Goal: Information Seeking & Learning: Learn about a topic

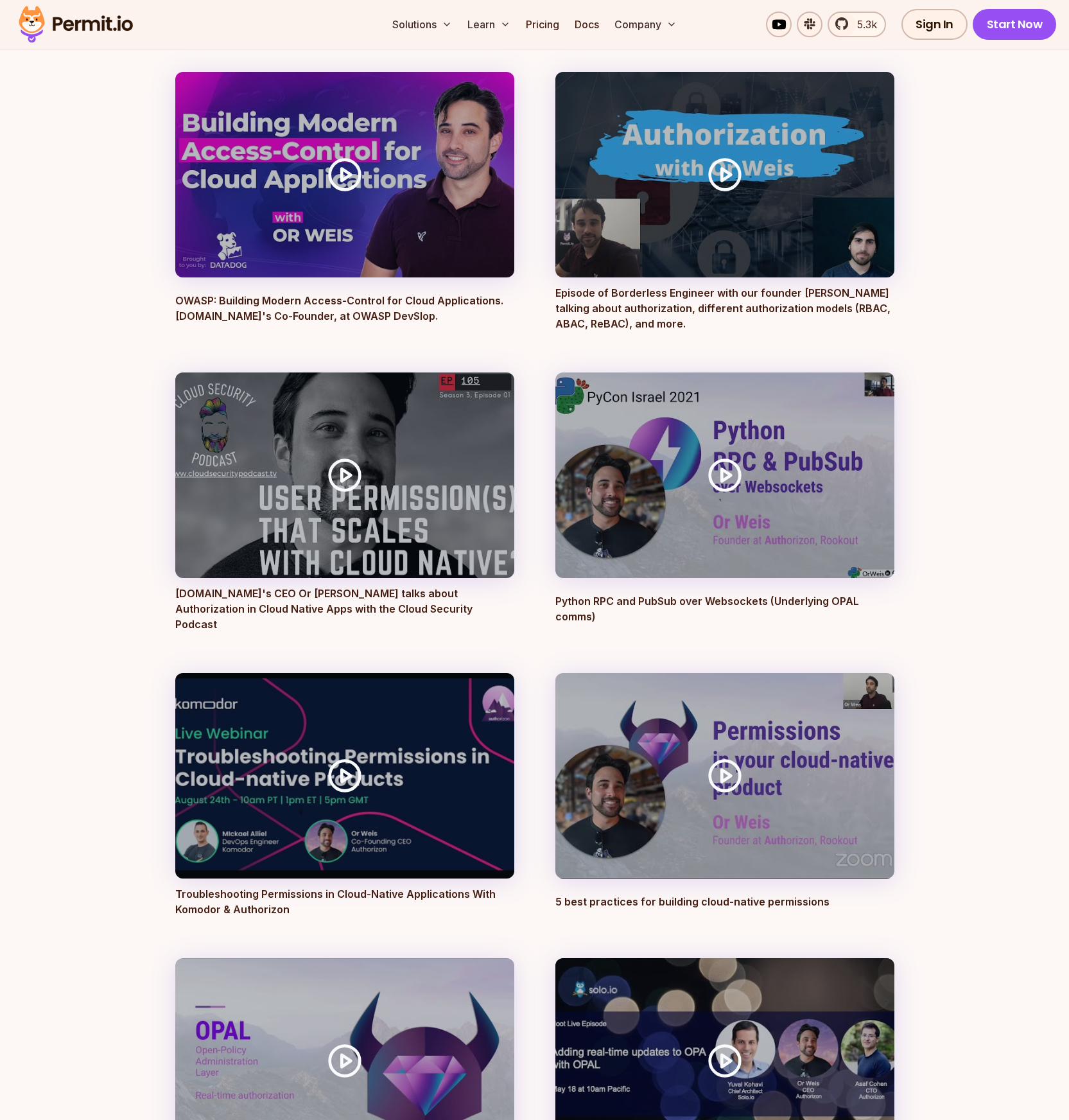
scroll to position [3948, 0]
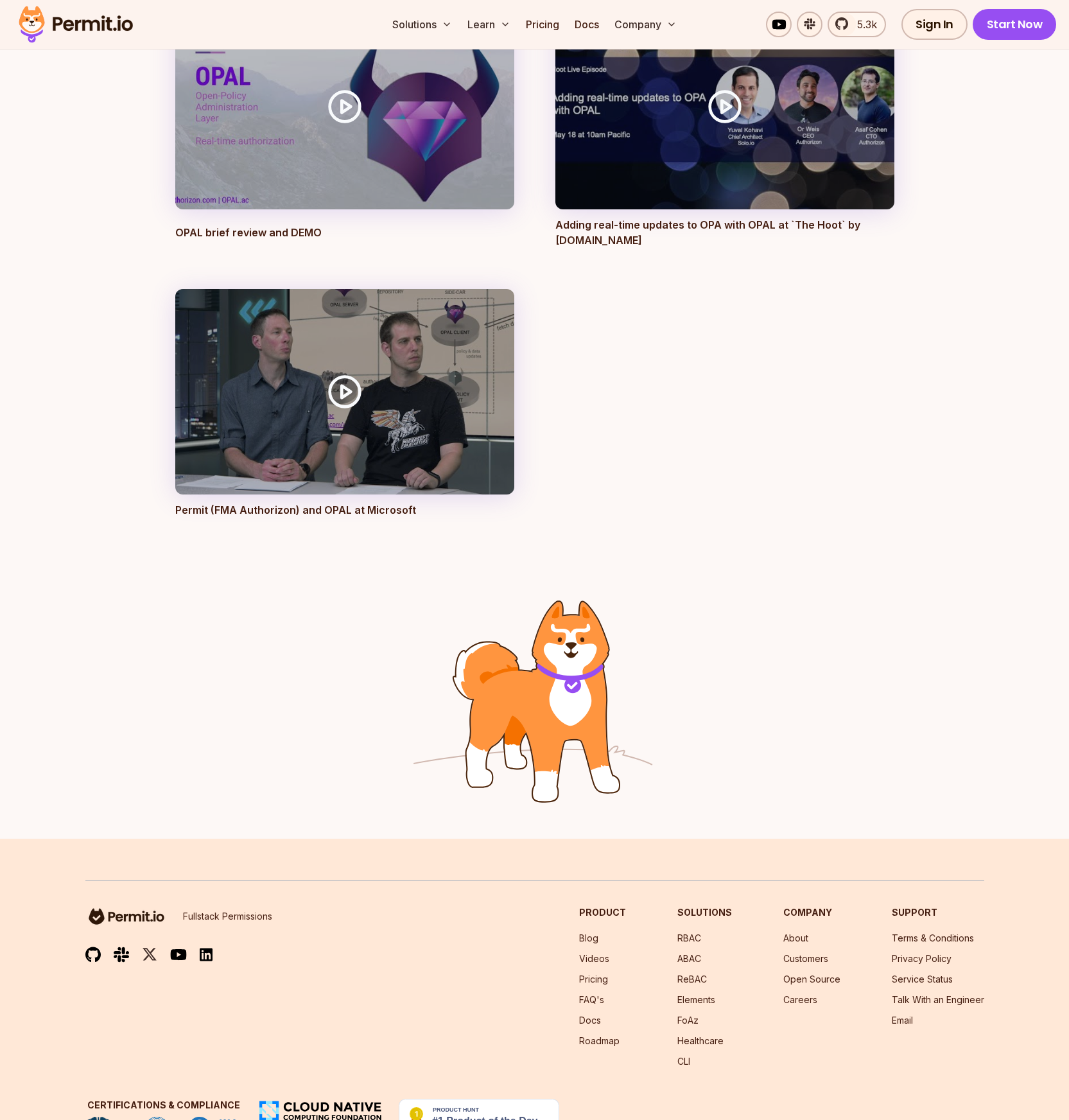
scroll to position [4802, 0]
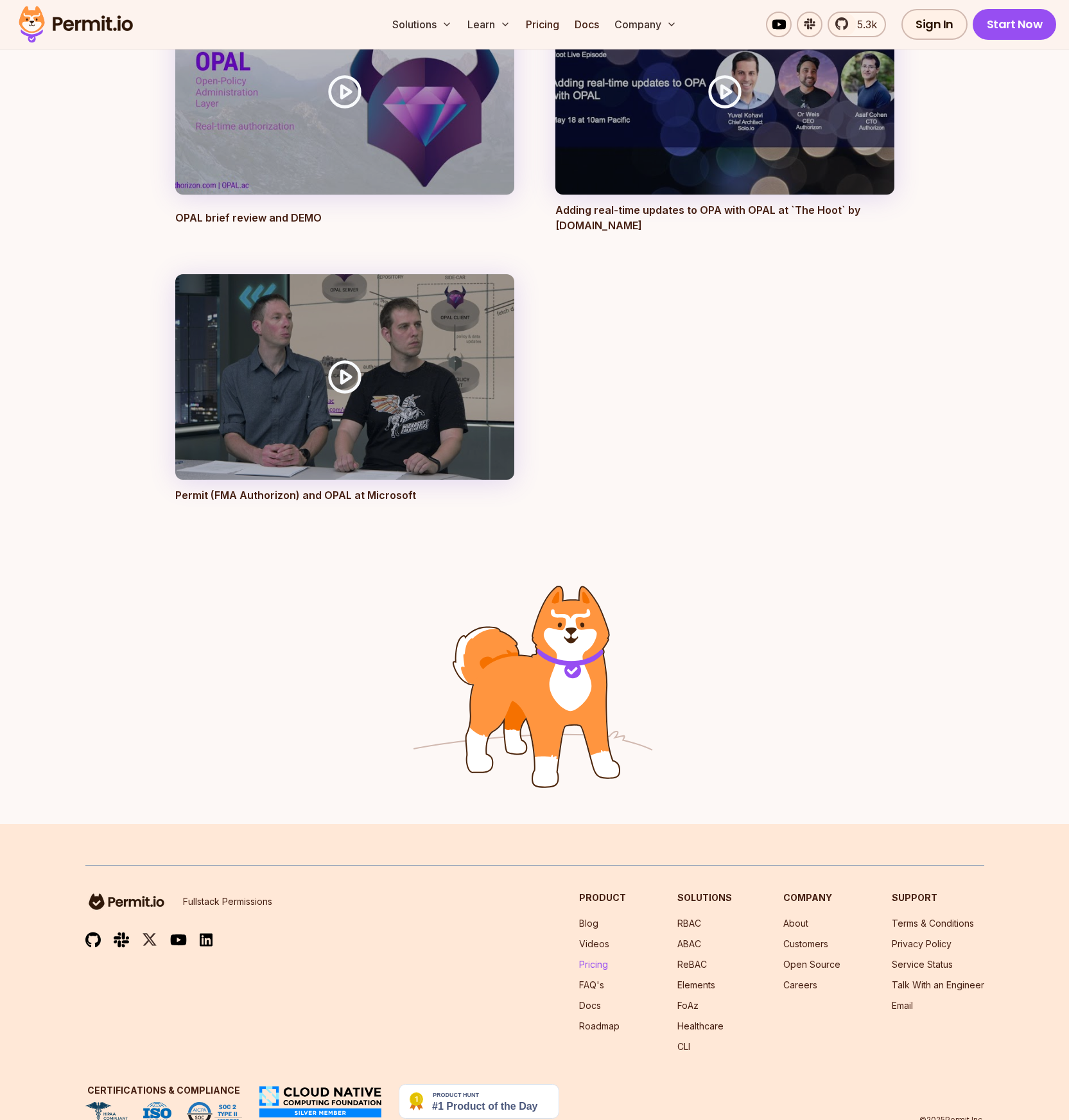
click at [606, 958] on link "Pricing" at bounding box center [593, 964] width 29 height 11
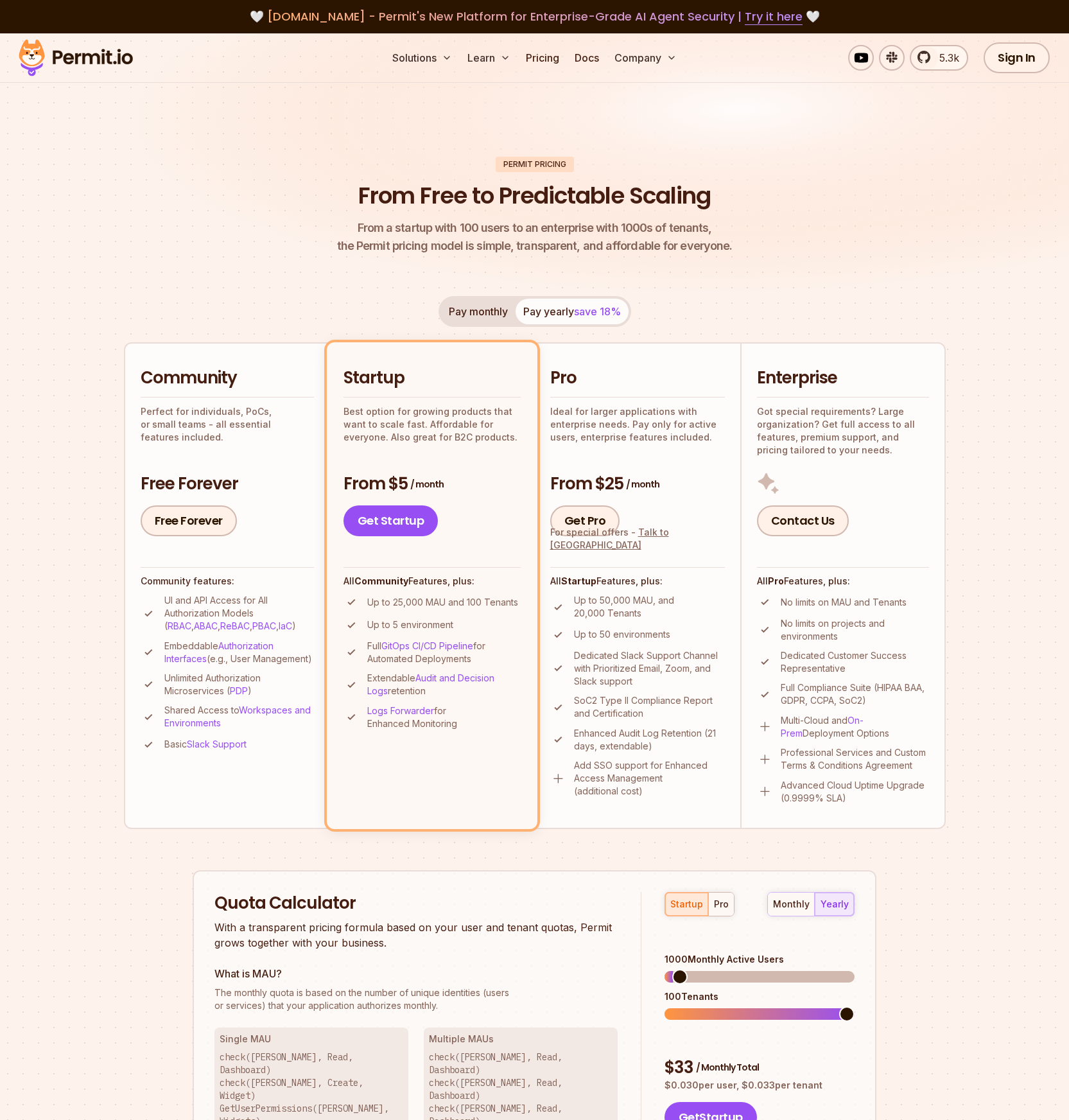
click at [199, 236] on header "Permit Pricing From Free to Predictable Scaling From a startup with 100 users t…" at bounding box center [534, 206] width 822 height 99
click at [102, 683] on section "Permit Pricing From Free to Predictable Scaling From a startup with 100 users t…" at bounding box center [534, 728] width 1069 height 1389
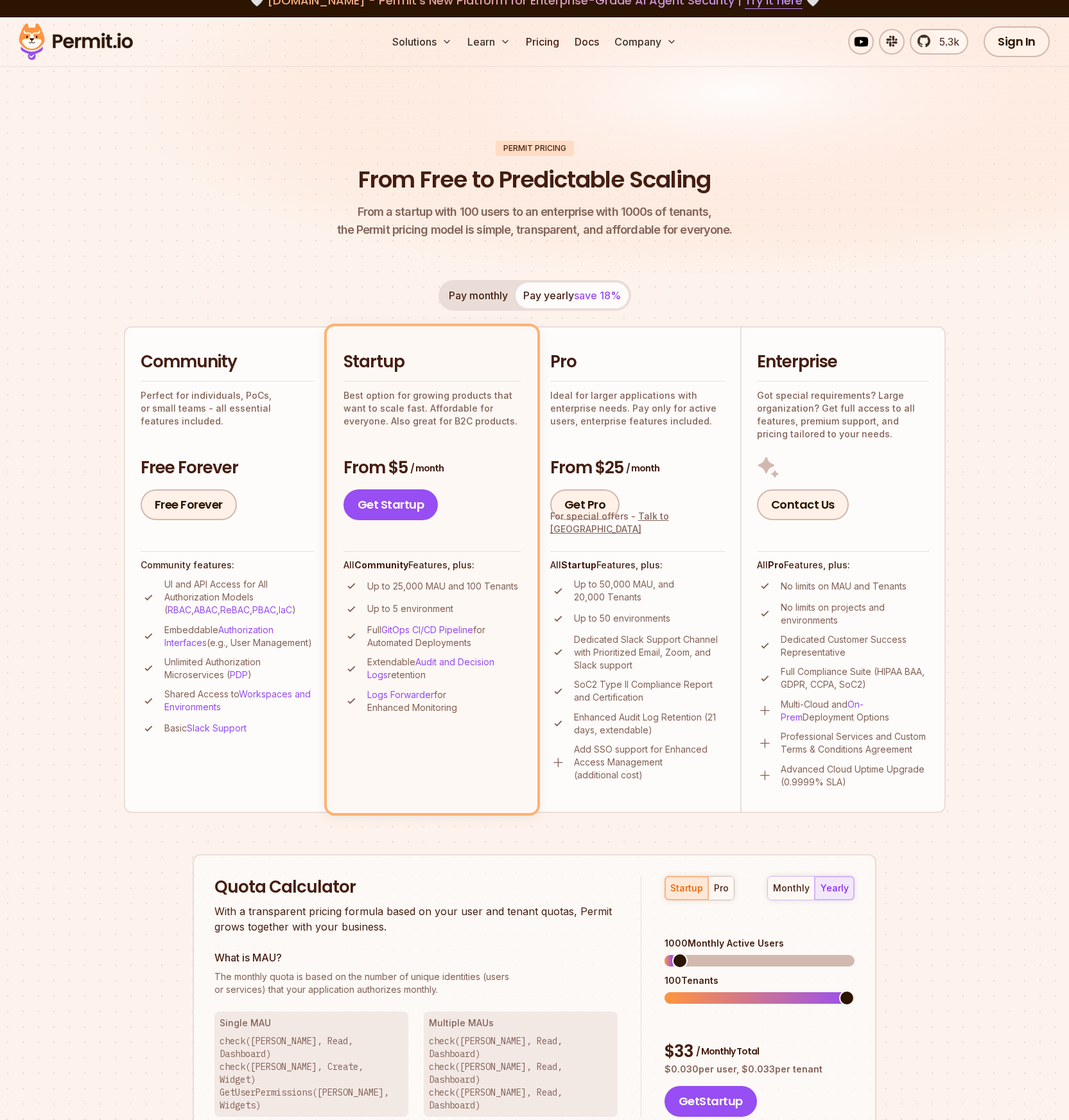
scroll to position [40, 0]
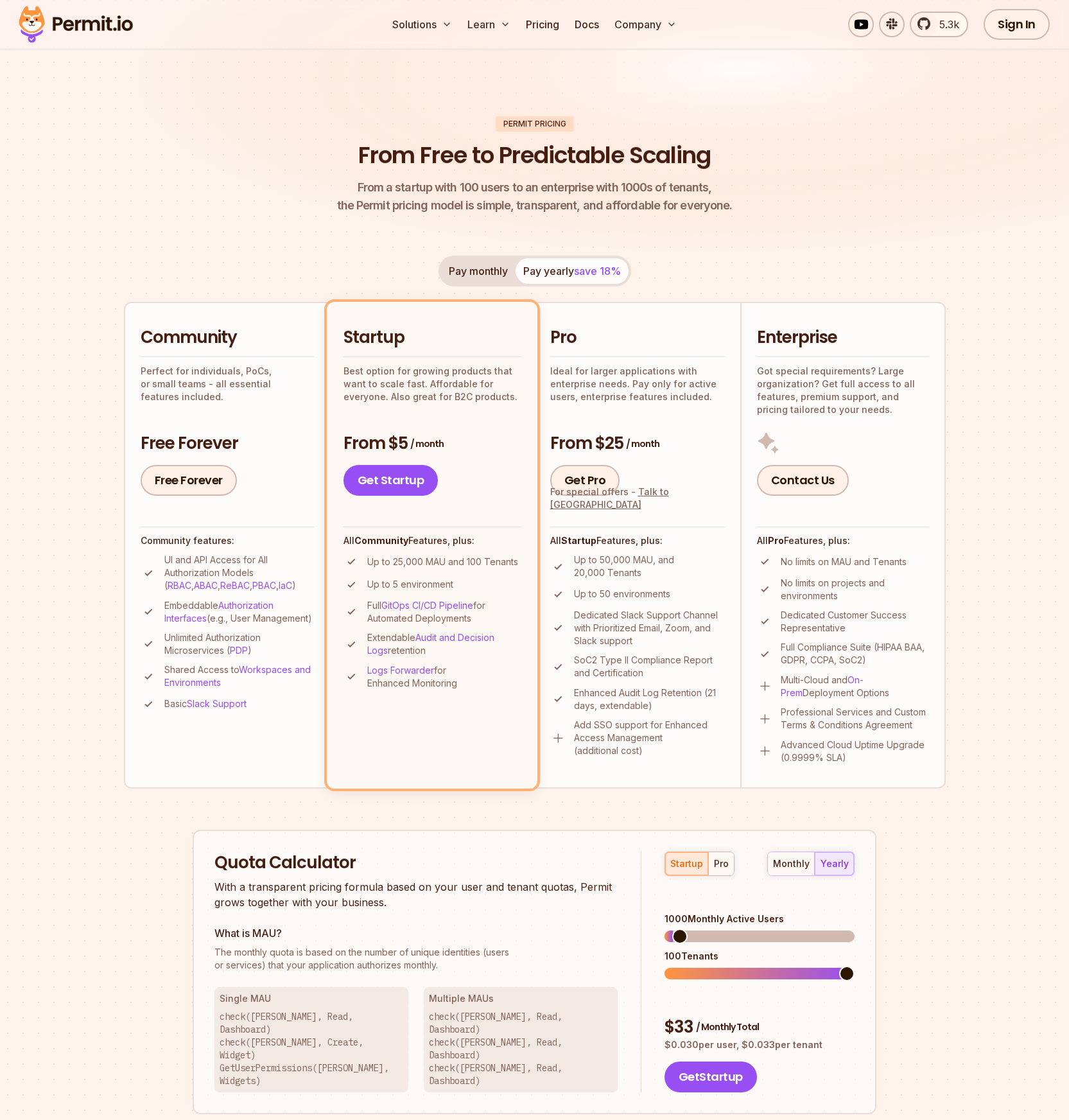
click at [495, 276] on button "Pay monthly" at bounding box center [478, 271] width 75 height 26
click at [495, 276] on div "Pay monthly Pay yearly save 18%" at bounding box center [535, 271] width 193 height 31
click at [576, 271] on span "save 18%" at bounding box center [598, 271] width 47 height 13
click at [479, 271] on button "Pay monthly" at bounding box center [478, 271] width 75 height 26
click at [518, 273] on button "Pay yearly save 18%" at bounding box center [572, 271] width 113 height 26
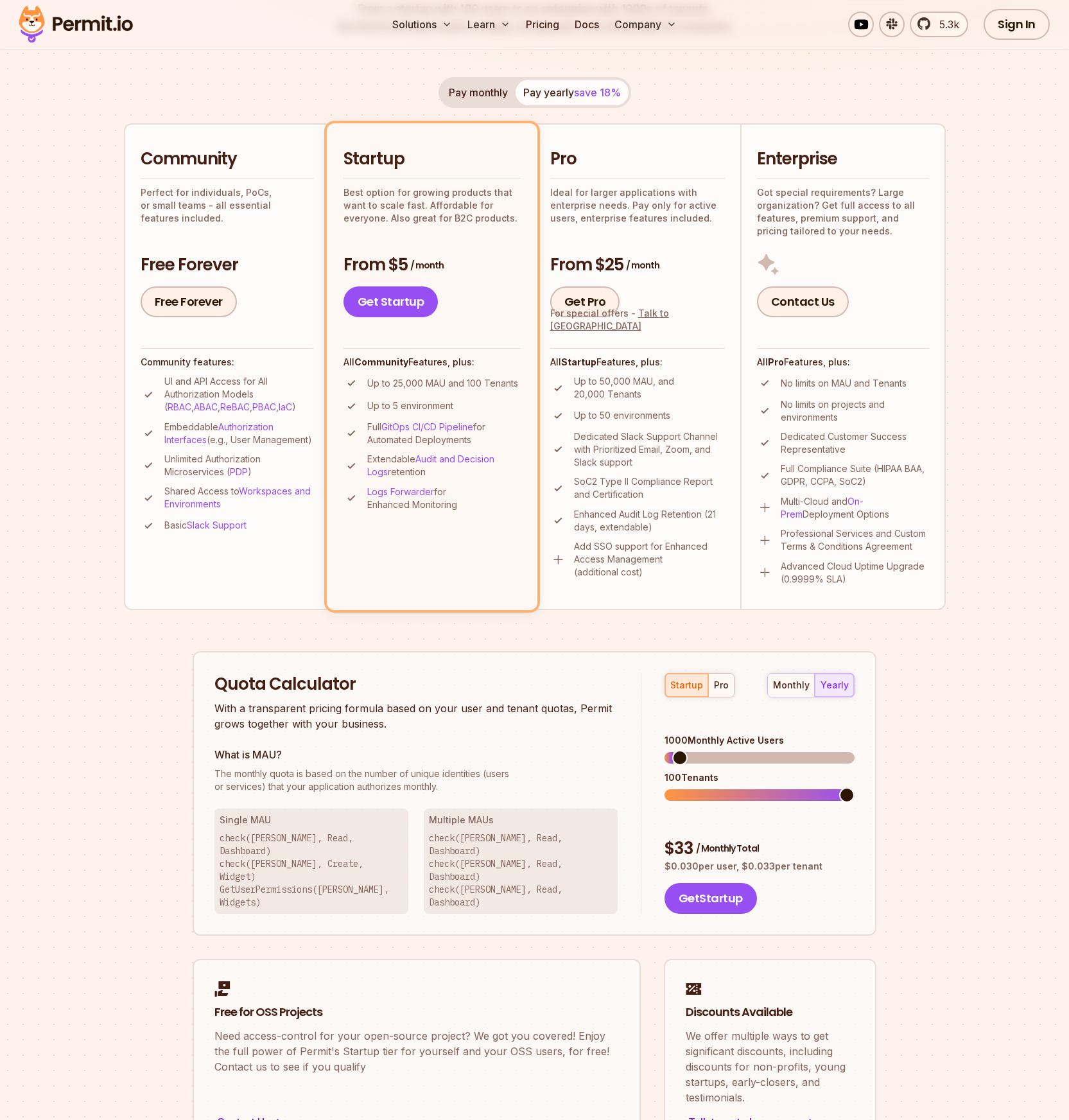
scroll to position [216, 0]
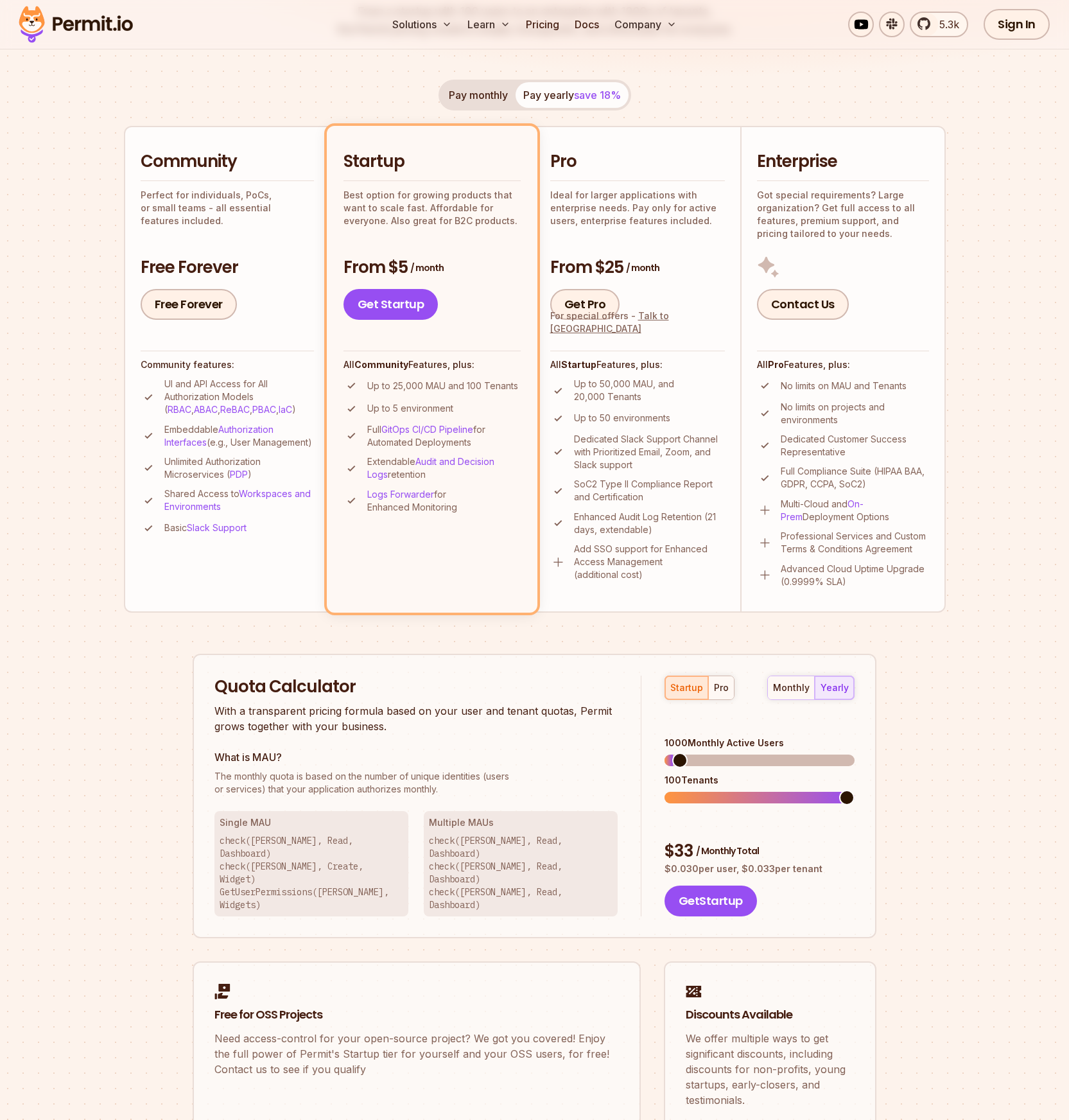
click at [446, 90] on button "Pay monthly" at bounding box center [478, 95] width 75 height 26
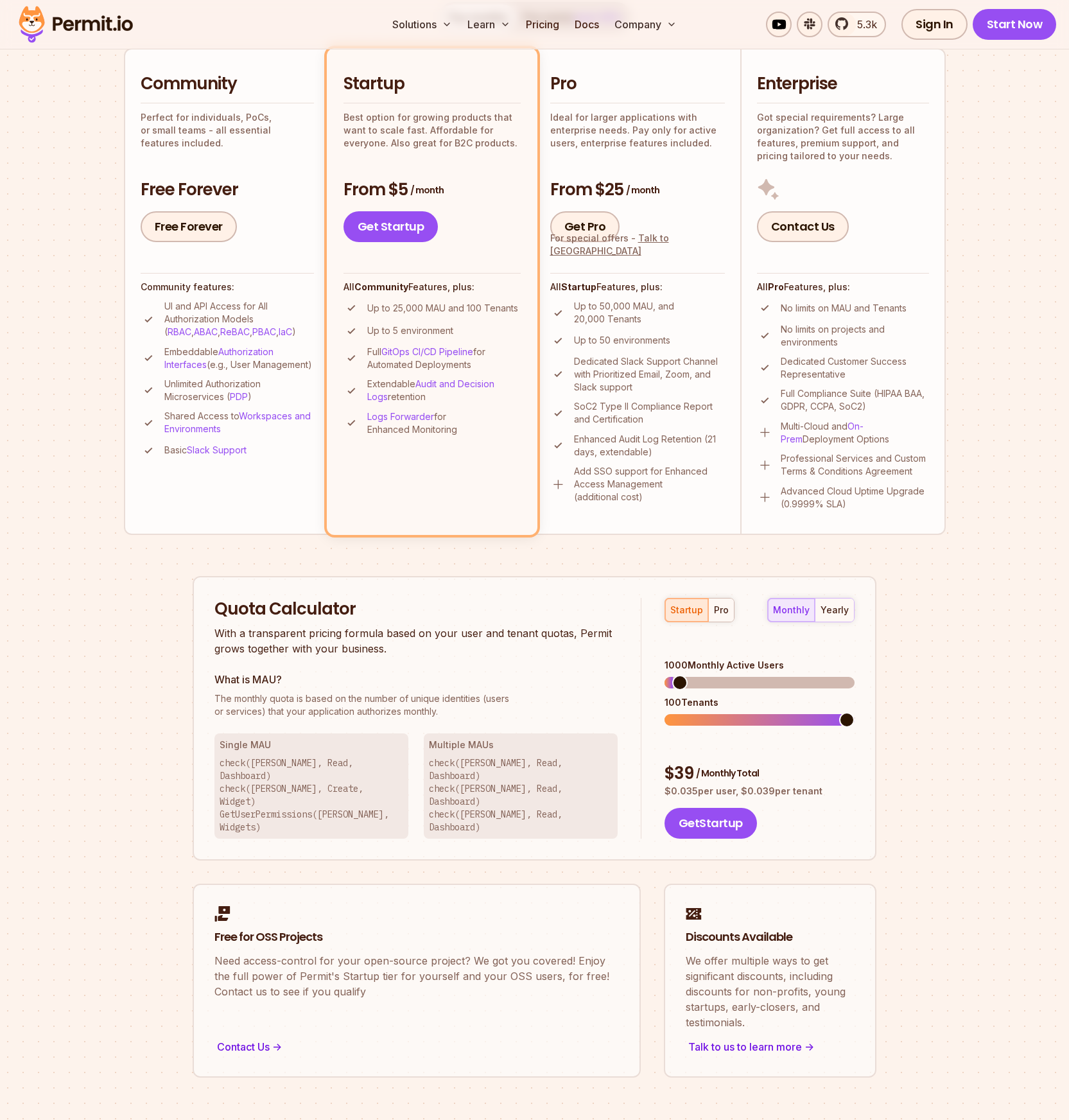
scroll to position [295, 0]
click at [689, 676] on span at bounding box center [759, 681] width 190 height 11
click at [714, 606] on div "pro" at bounding box center [722, 608] width 15 height 13
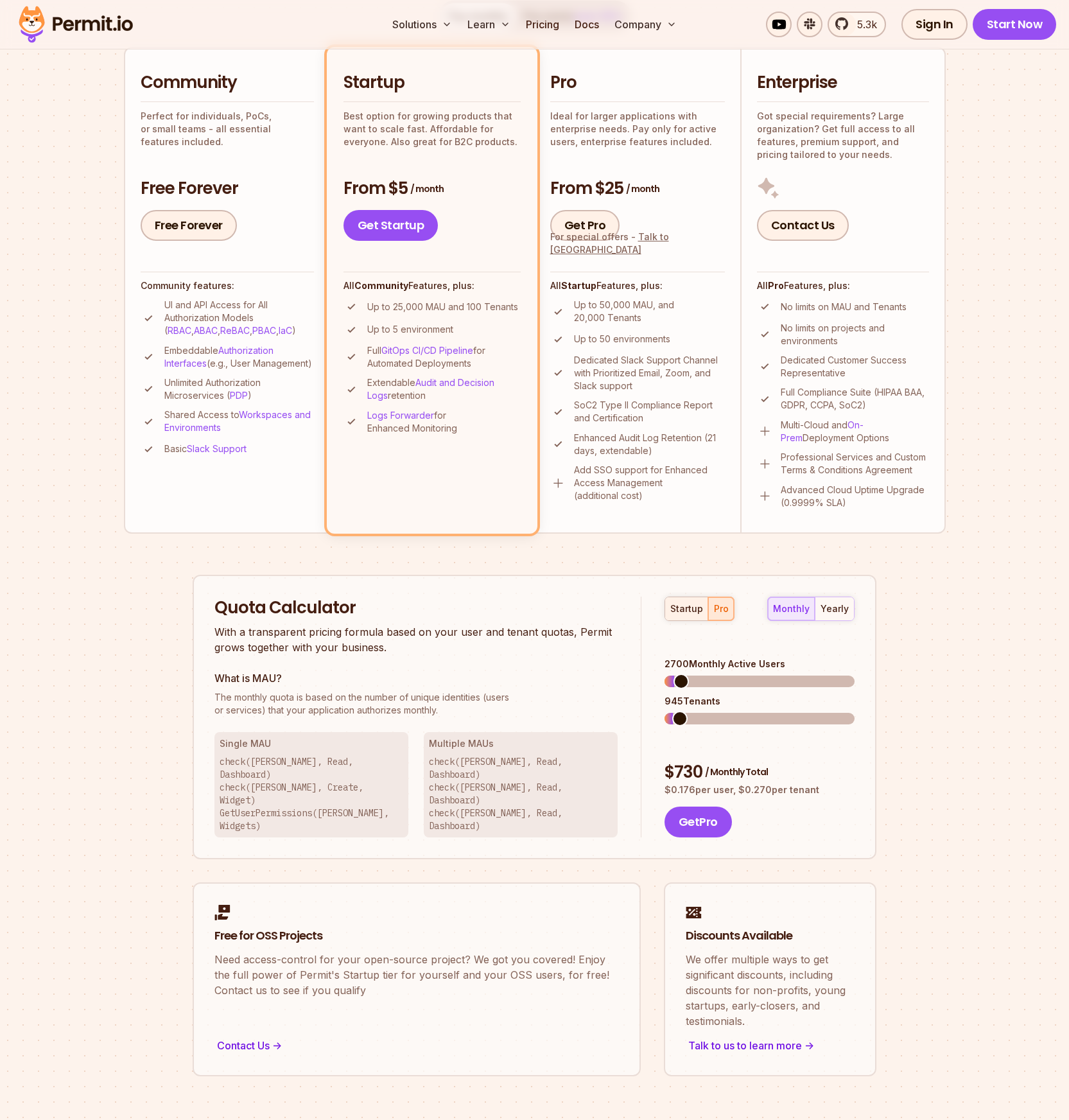
click at [677, 599] on button "startup" at bounding box center [687, 608] width 43 height 23
drag, startPoint x: 268, startPoint y: 705, endPoint x: 470, endPoint y: 703, distance: 202.0
click at [470, 703] on p "The monthly quota is based on the number of unique identities (users or service…" at bounding box center [416, 703] width 403 height 26
click at [472, 709] on p "The monthly quota is based on the number of unique identities (users or service…" at bounding box center [416, 703] width 403 height 26
drag, startPoint x: 221, startPoint y: 709, endPoint x: 337, endPoint y: 706, distance: 116.0
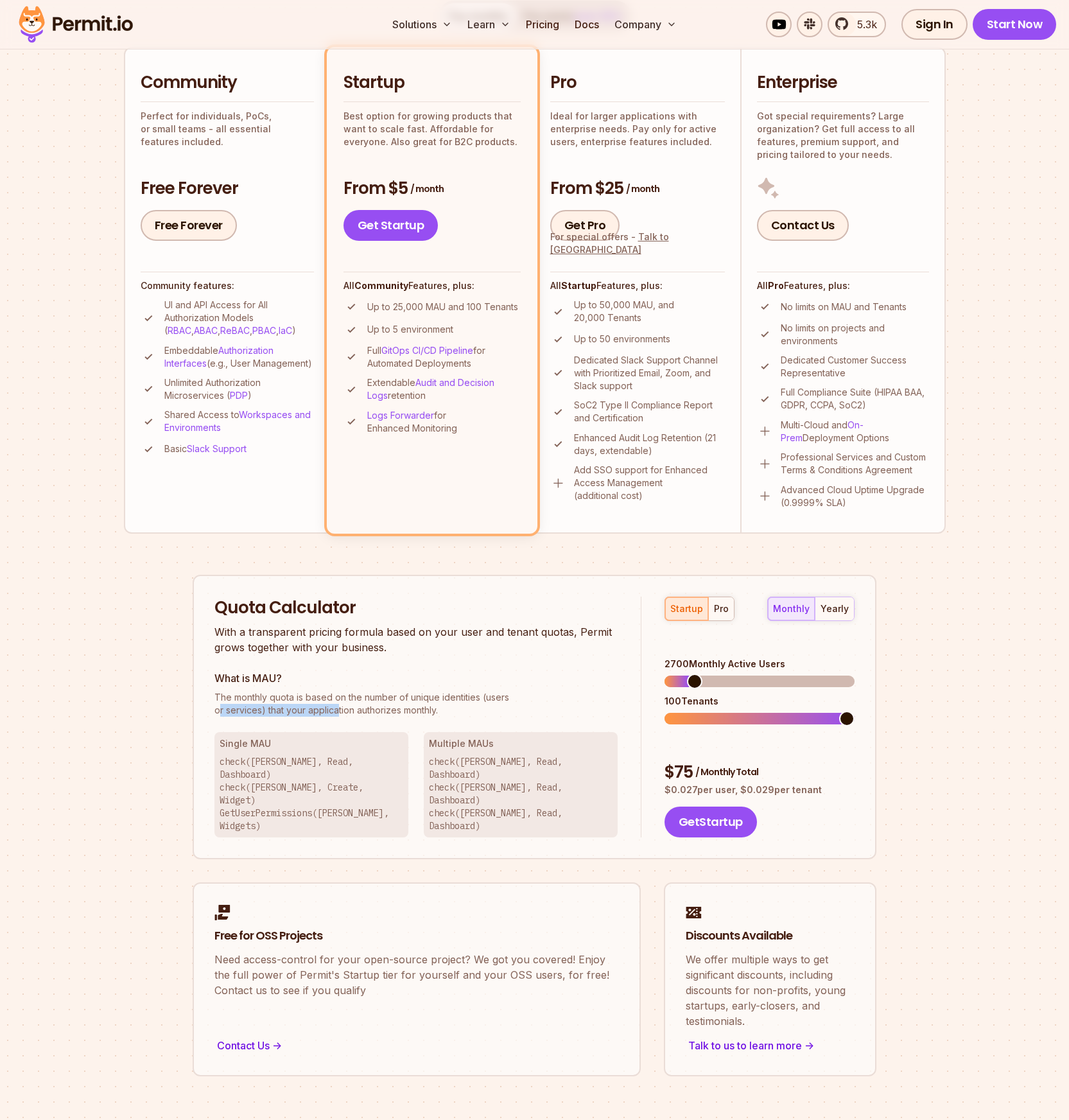
click at [337, 706] on p "The monthly quota is based on the number of unique identities (users or service…" at bounding box center [416, 703] width 403 height 26
click at [549, 696] on span "The monthly quota is based on the number of unique identities (users" at bounding box center [416, 697] width 403 height 13
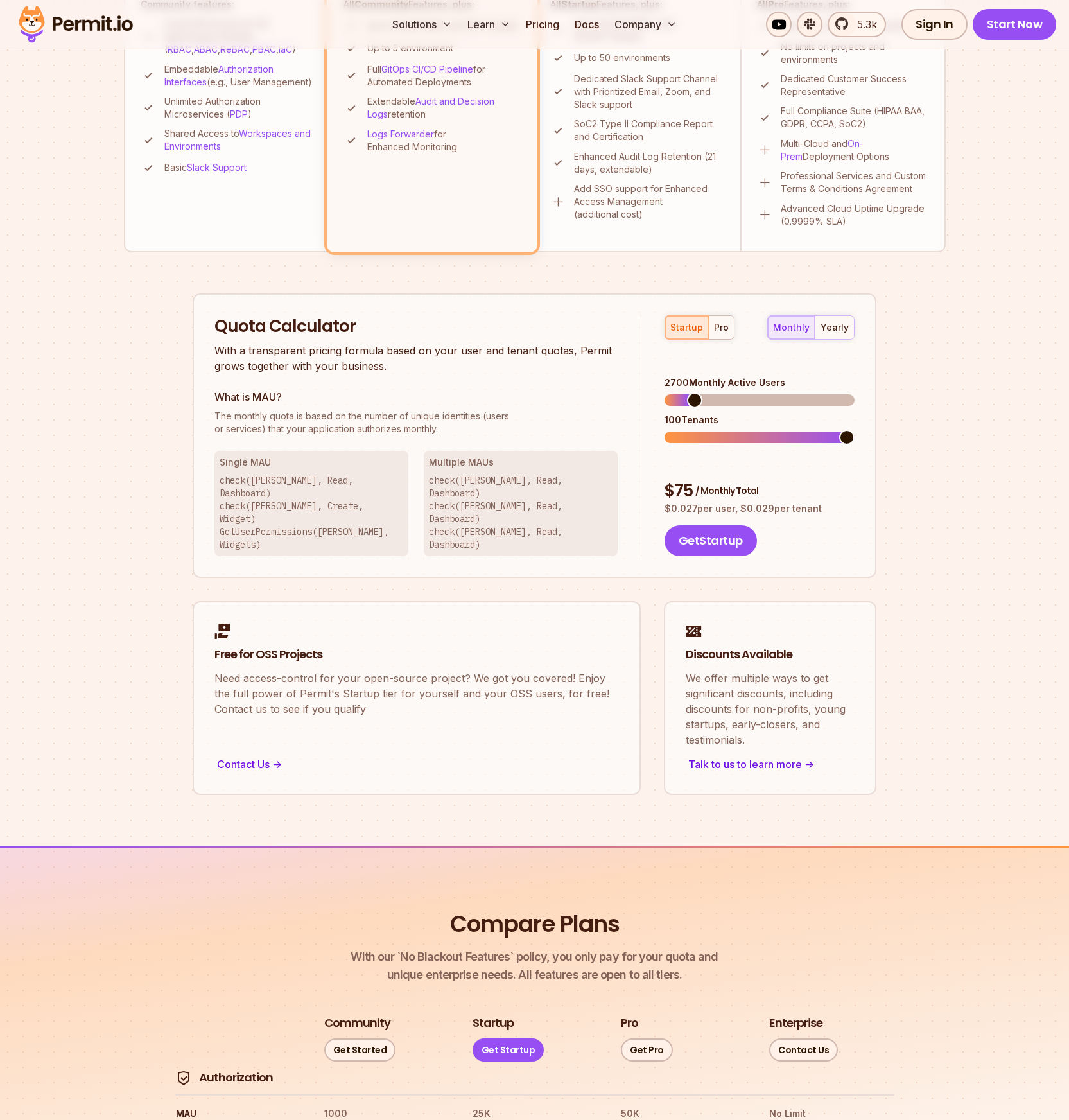
scroll to position [621, 0]
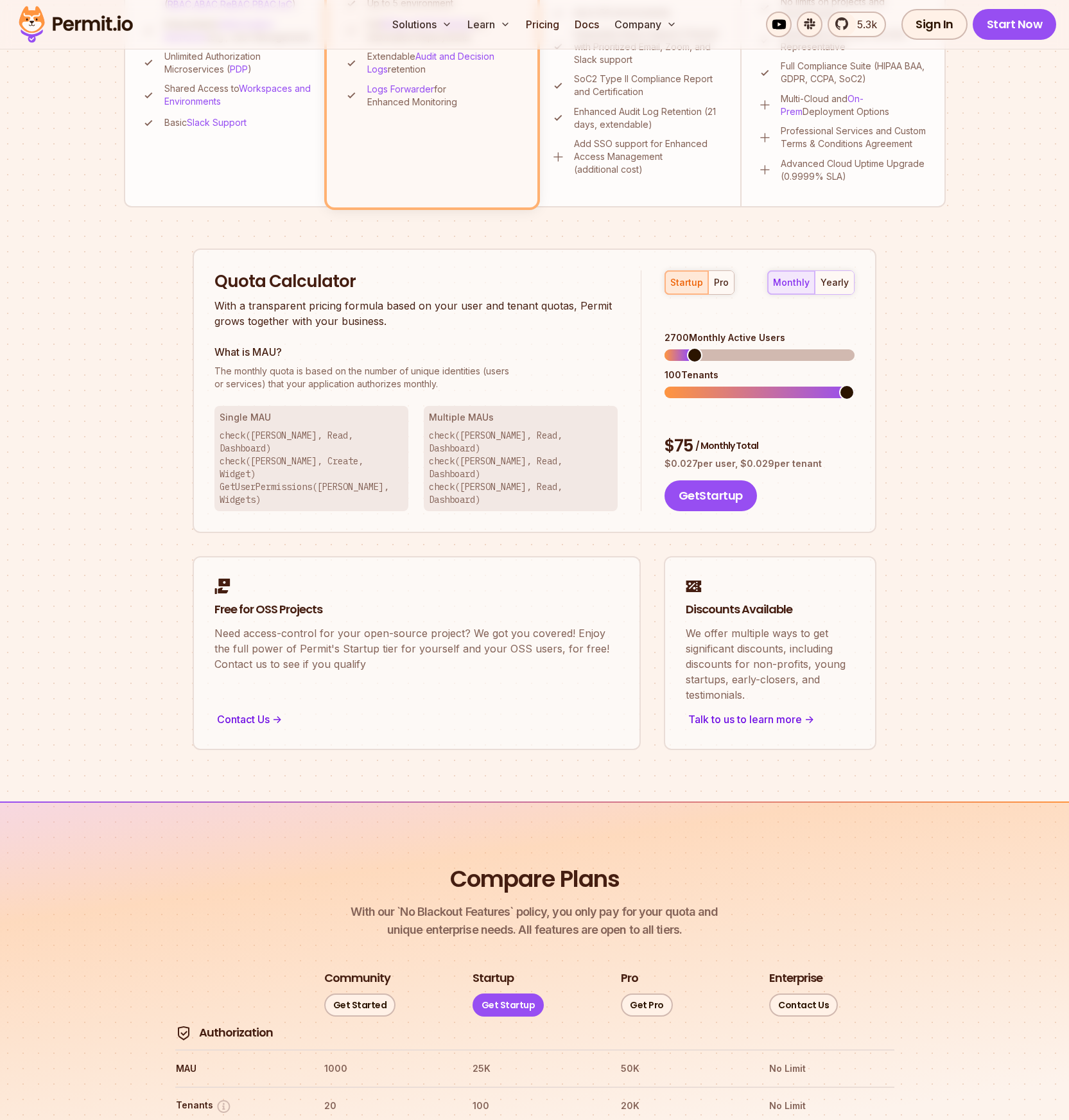
click at [967, 468] on section "Permit Pricing From Free to Predictable Scaling From a startup with 100 users t…" at bounding box center [534, 106] width 1069 height 1389
click at [678, 276] on div "startup pro" at bounding box center [699, 283] width 70 height 24
click at [715, 276] on div "pro" at bounding box center [722, 282] width 15 height 13
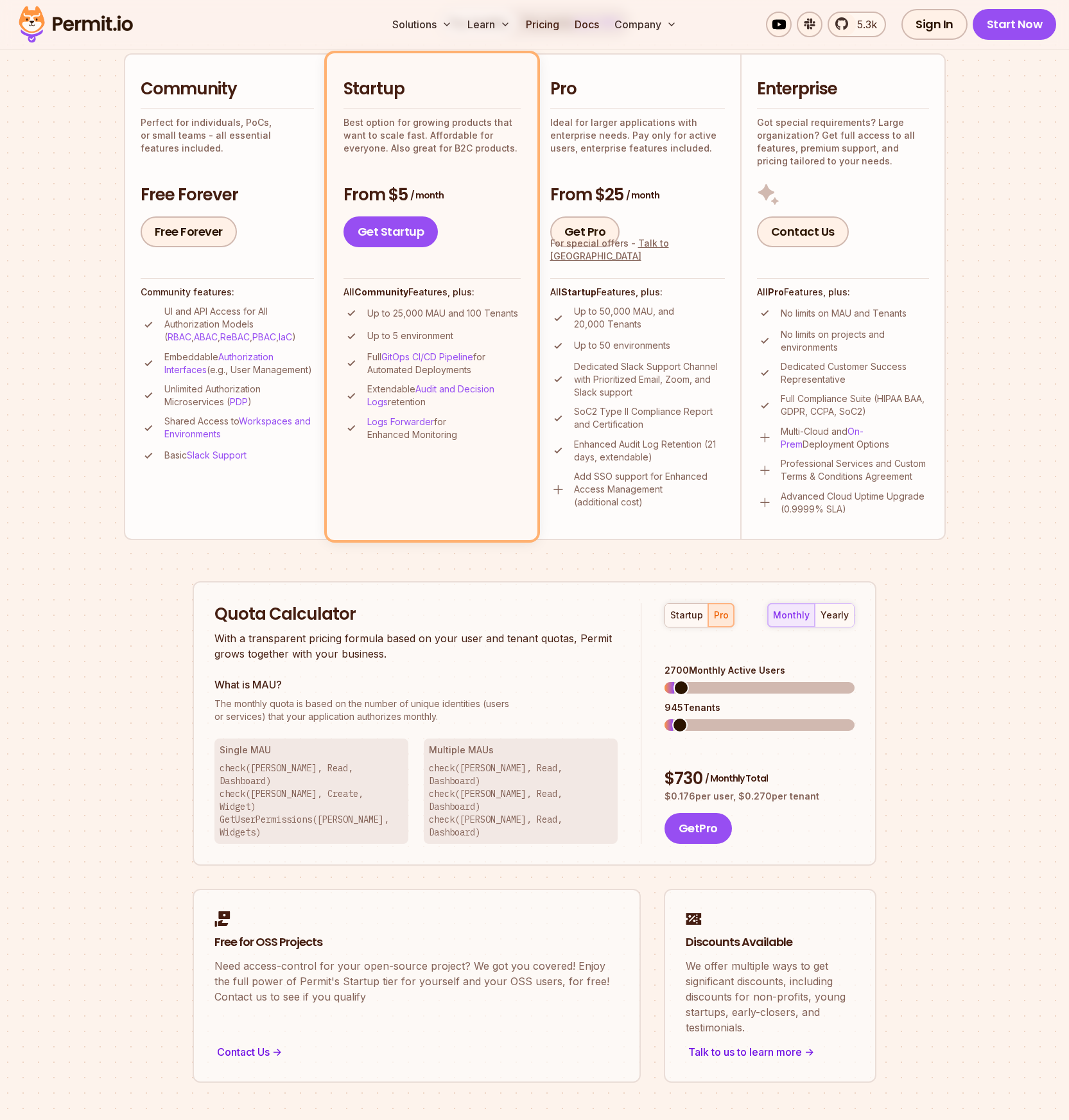
scroll to position [311, 0]
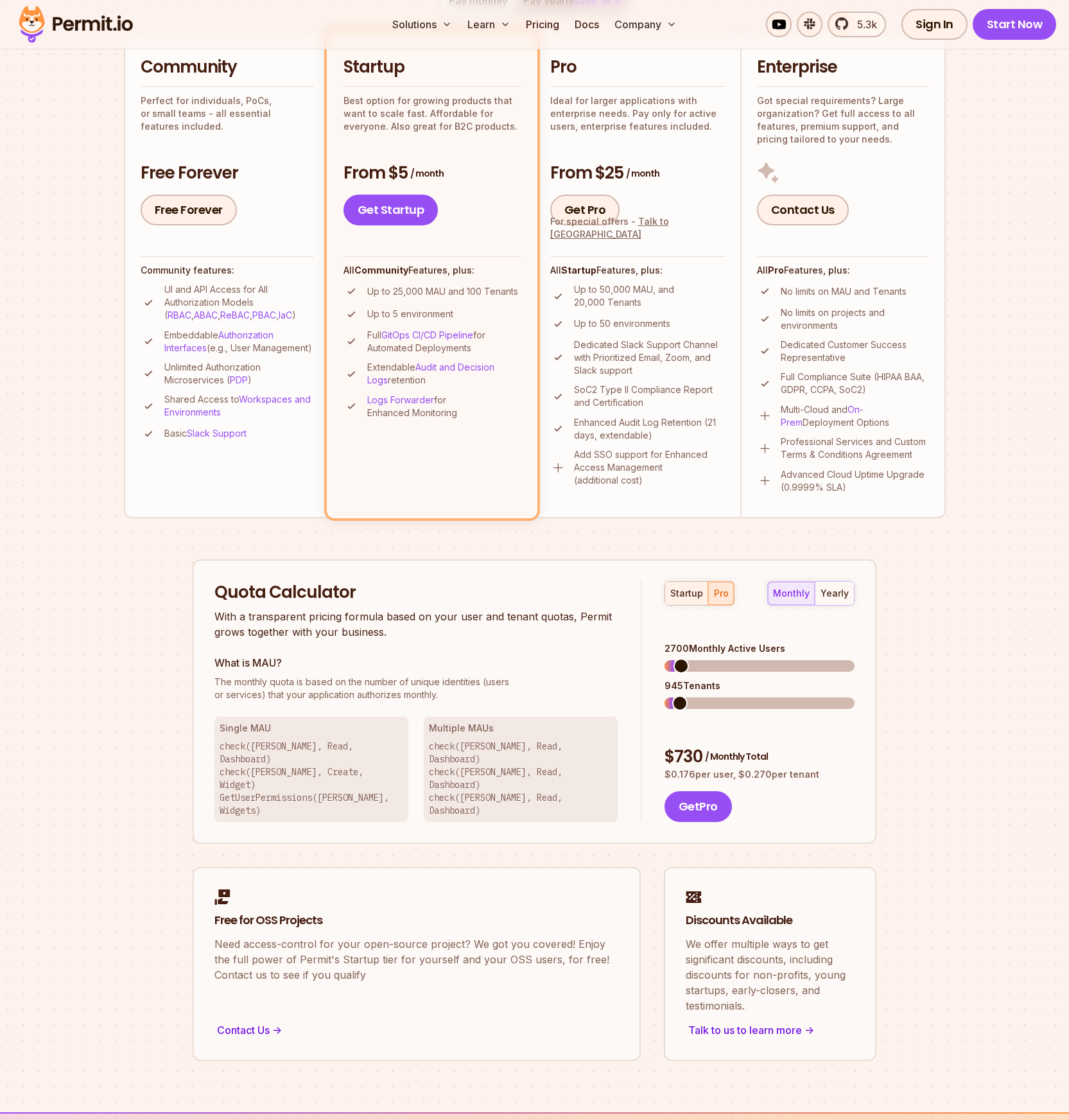
click at [690, 600] on button "startup" at bounding box center [687, 593] width 43 height 23
click at [664, 658] on span at bounding box center [672, 666] width 15 height 15
click at [935, 668] on div "Permit Pricing From Free to Predictable Scaling From a startup with 100 users t…" at bounding box center [534, 453] width 822 height 1215
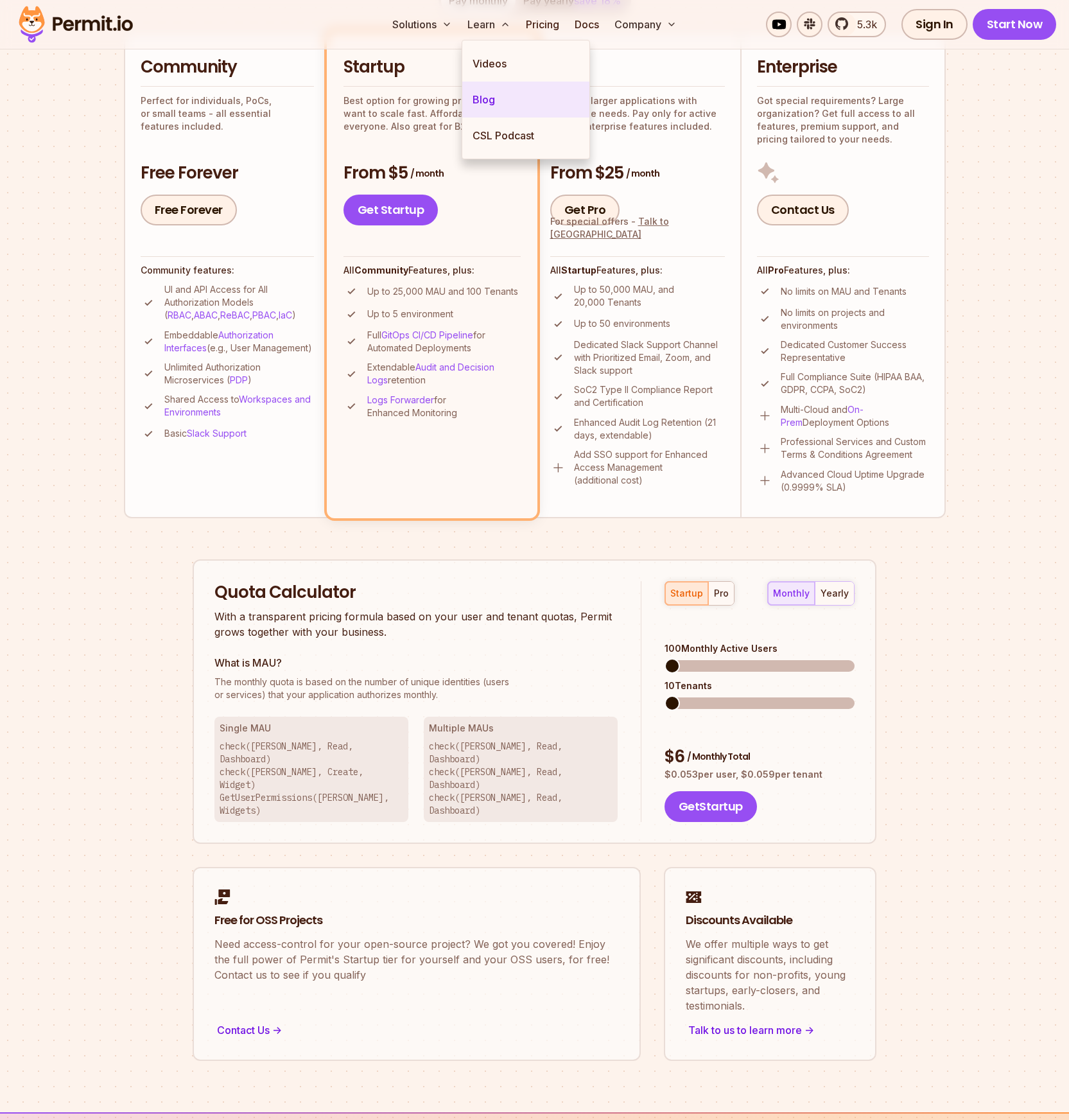
click at [495, 98] on link "Blog" at bounding box center [526, 99] width 127 height 36
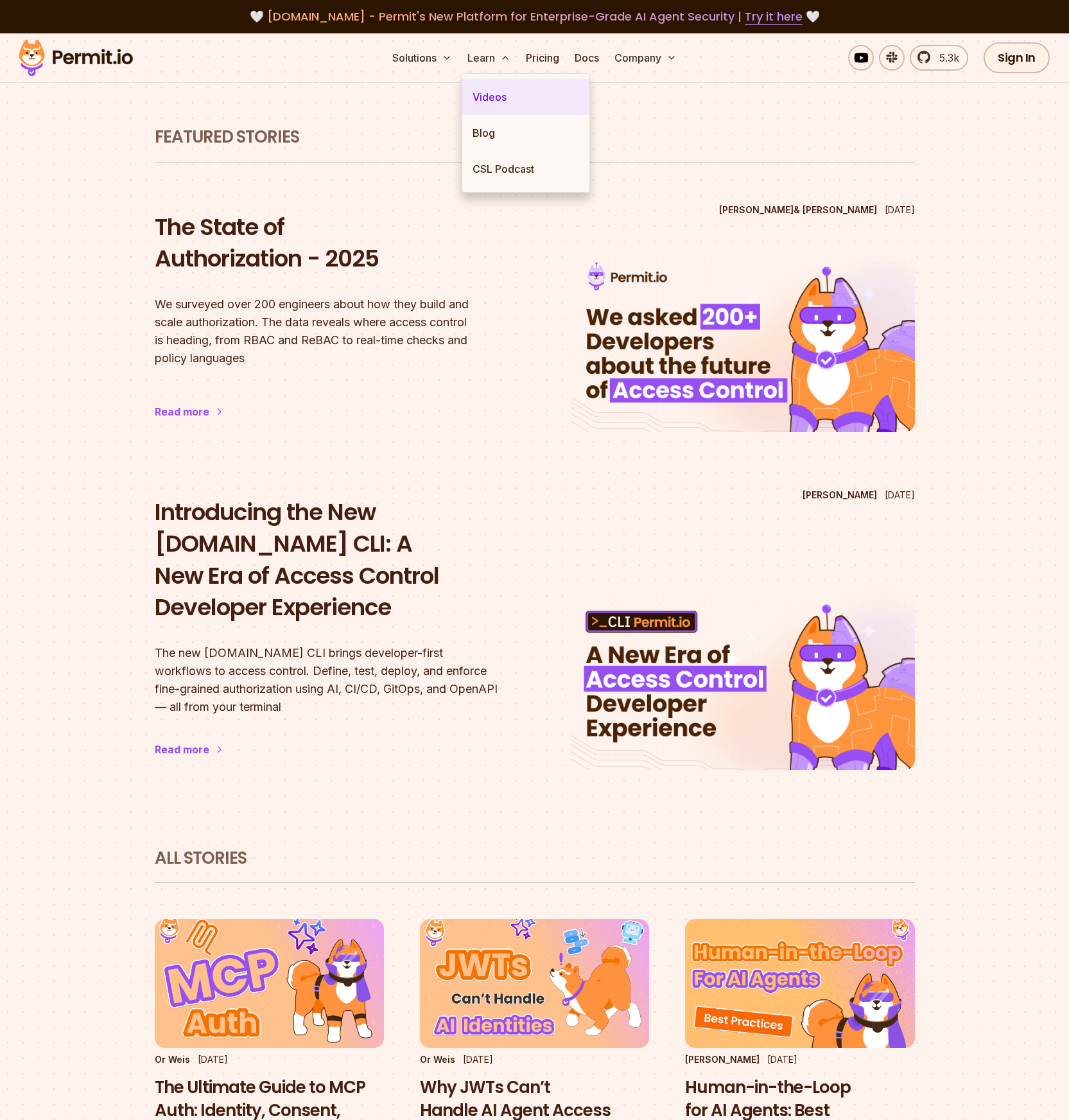
click at [495, 97] on link "Videos" at bounding box center [526, 96] width 127 height 36
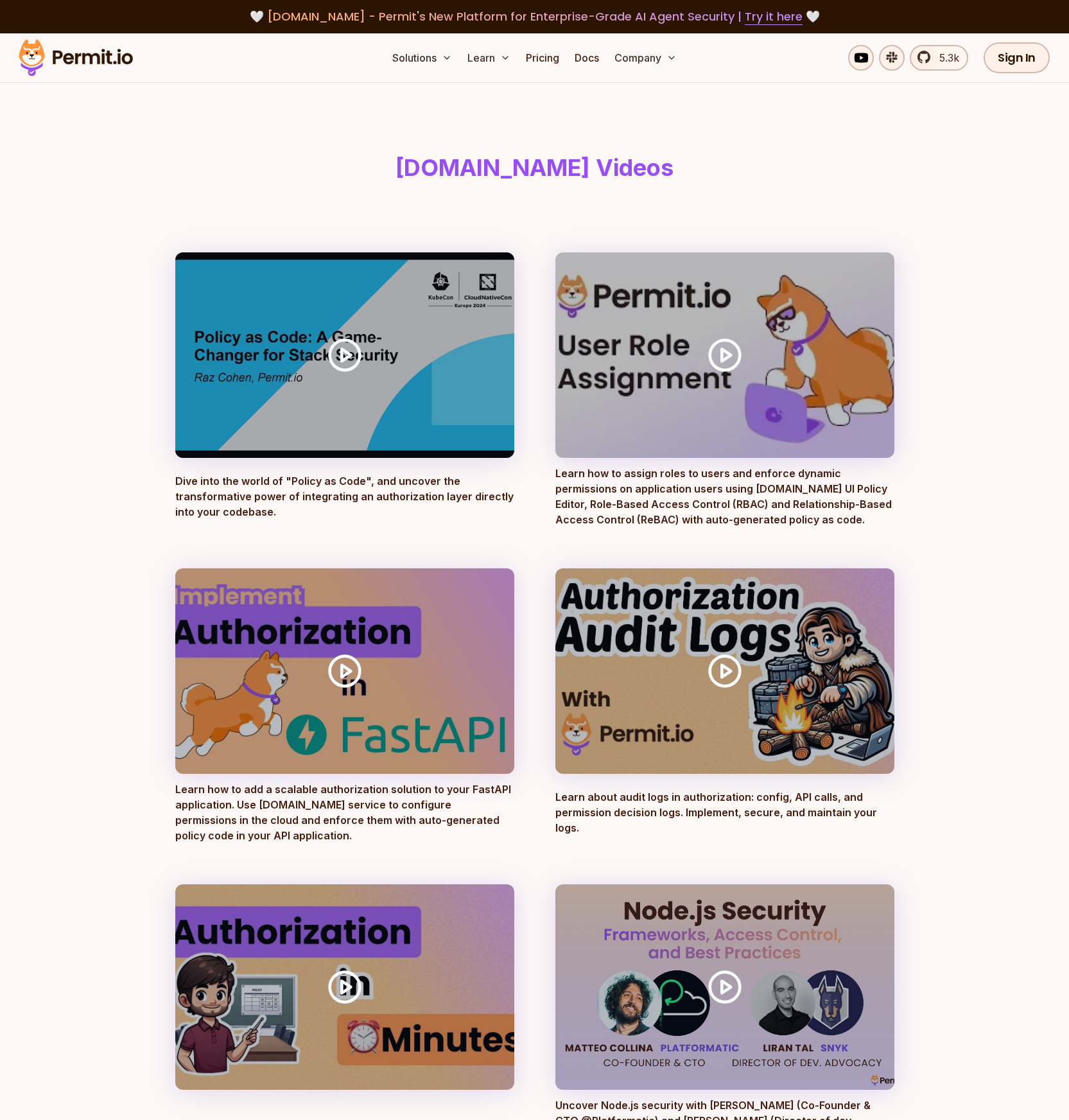
click at [1031, 53] on link "Sign In" at bounding box center [1016, 58] width 66 height 31
